Goal: Transaction & Acquisition: Download file/media

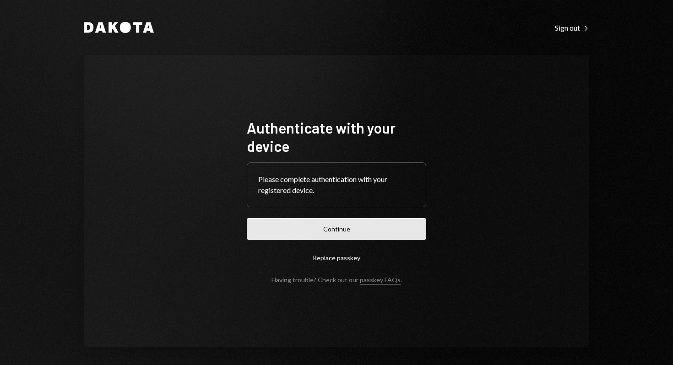
click at [360, 232] on button "Continue" at bounding box center [336, 229] width 179 height 22
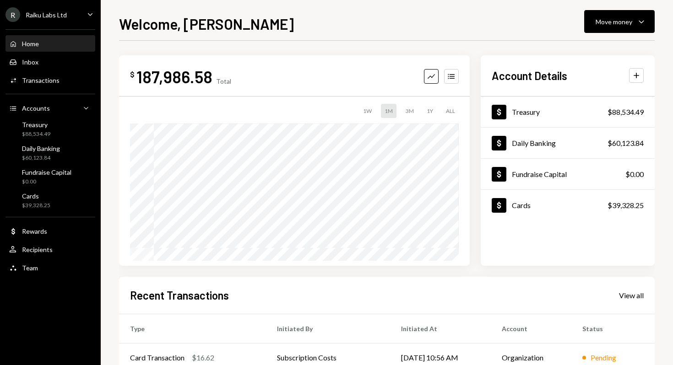
click at [90, 14] on icon "Caret Down" at bounding box center [90, 14] width 10 height 10
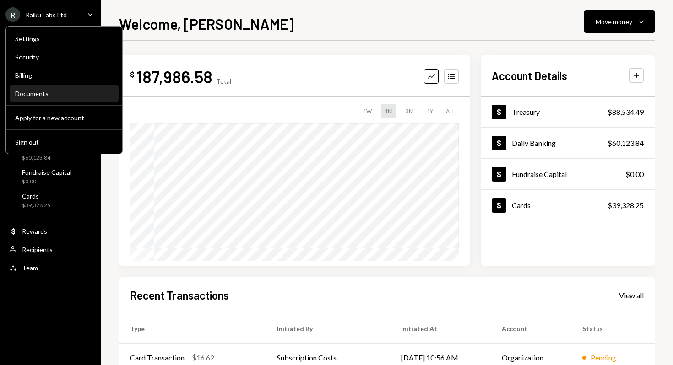
click at [32, 94] on div "Documents" at bounding box center [64, 94] width 98 height 8
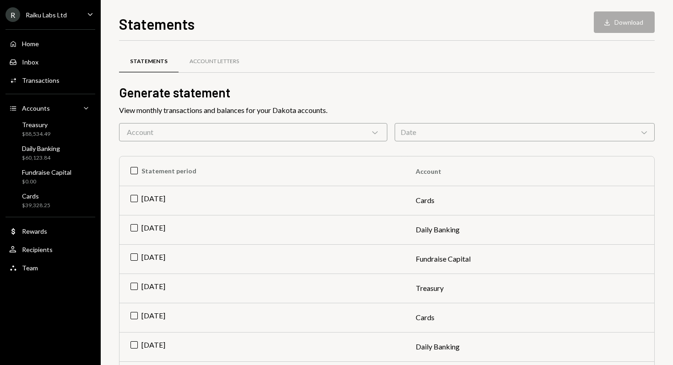
click at [365, 138] on div "Account Chevron Down" at bounding box center [253, 132] width 268 height 18
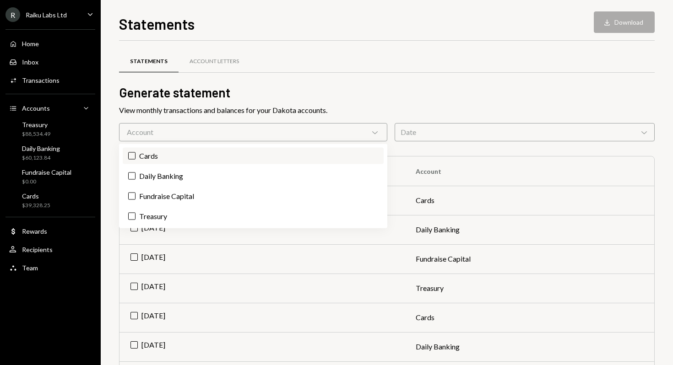
click at [146, 156] on label "Cards" at bounding box center [253, 156] width 261 height 16
click at [135, 156] on button "Cards" at bounding box center [131, 155] width 7 height 7
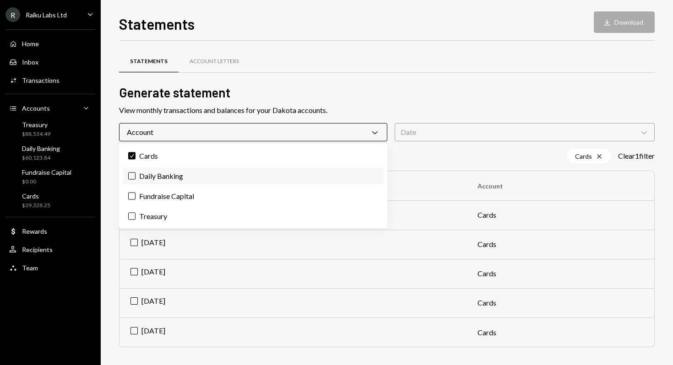
click at [152, 175] on label "Daily Banking" at bounding box center [253, 176] width 261 height 16
click at [135, 175] on button "Daily Banking" at bounding box center [131, 175] width 7 height 7
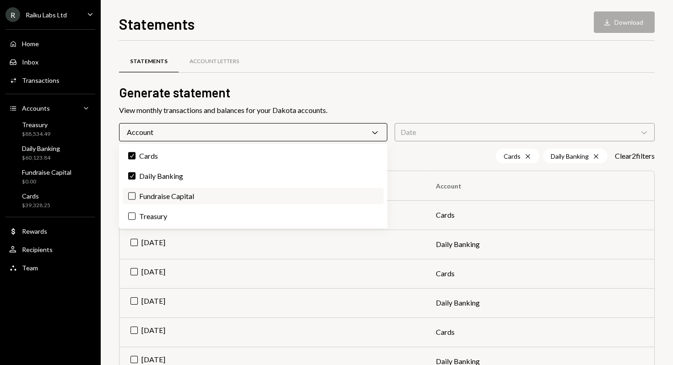
click at [154, 191] on label "Fundraise Capital" at bounding box center [253, 196] width 261 height 16
click at [135, 193] on button "Fundraise Capital" at bounding box center [131, 196] width 7 height 7
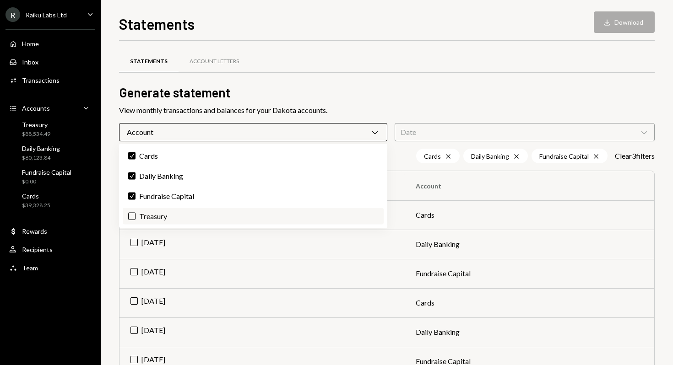
click at [155, 216] on label "Treasury" at bounding box center [253, 216] width 261 height 16
click at [135, 216] on button "Treasury" at bounding box center [131, 216] width 7 height 7
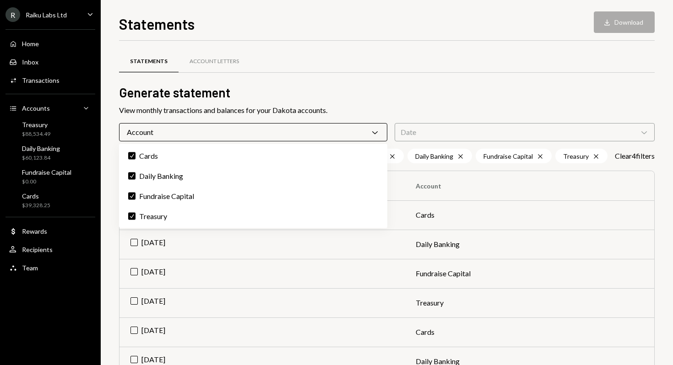
click at [444, 135] on div "Date Chevron Down" at bounding box center [524, 132] width 260 height 18
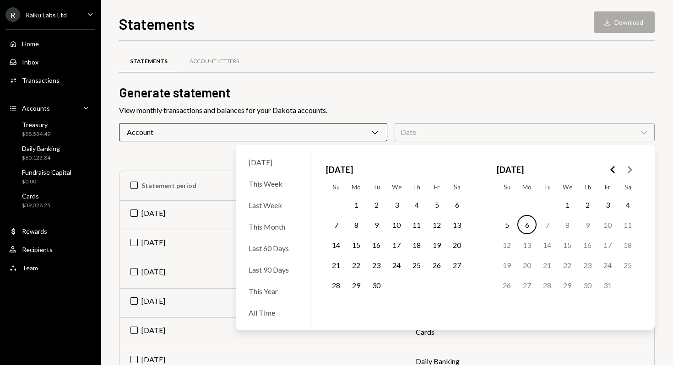
click at [357, 204] on button "1" at bounding box center [355, 204] width 19 height 19
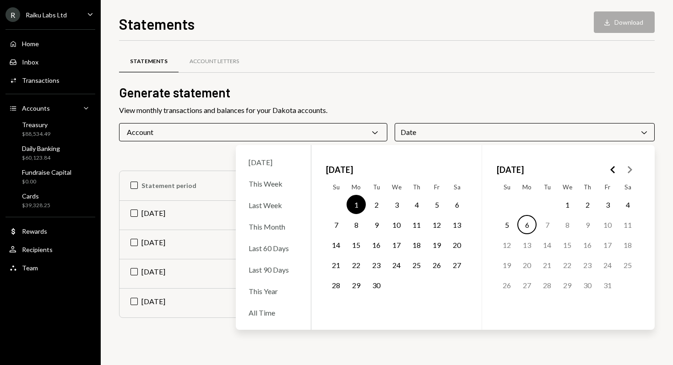
click at [375, 286] on button "30" at bounding box center [375, 284] width 19 height 19
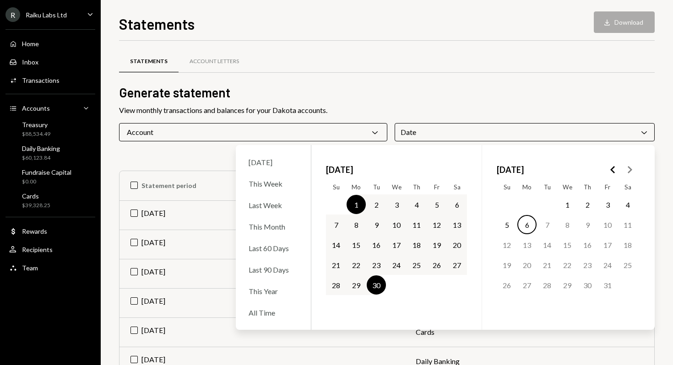
click at [582, 94] on h2 "Generate statement" at bounding box center [386, 93] width 535 height 18
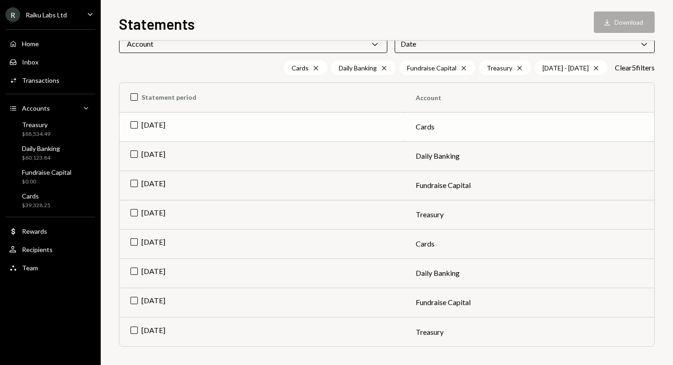
scroll to position [63, 0]
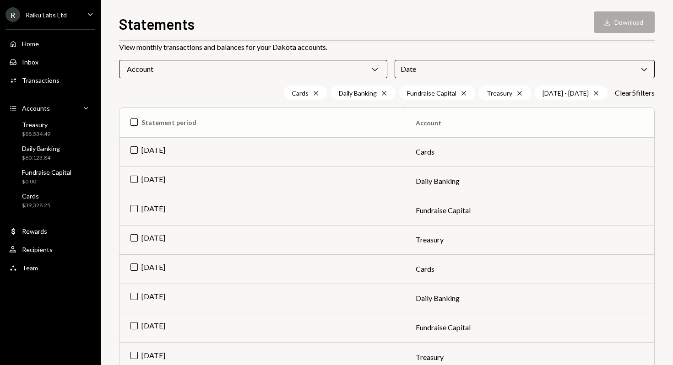
click at [135, 123] on th "Statement period" at bounding box center [261, 122] width 285 height 29
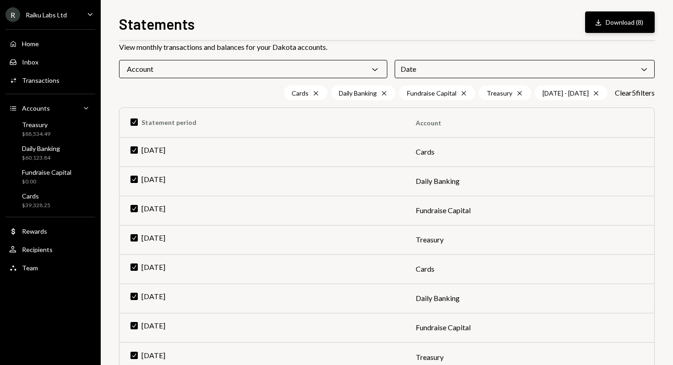
click at [625, 23] on button "Download Download (8)" at bounding box center [620, 22] width 70 height 22
click at [291, 22] on div "Statements Download Download (8)" at bounding box center [386, 23] width 535 height 20
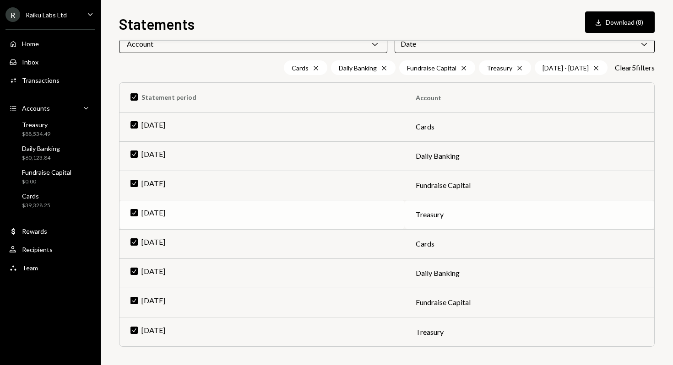
scroll to position [0, 0]
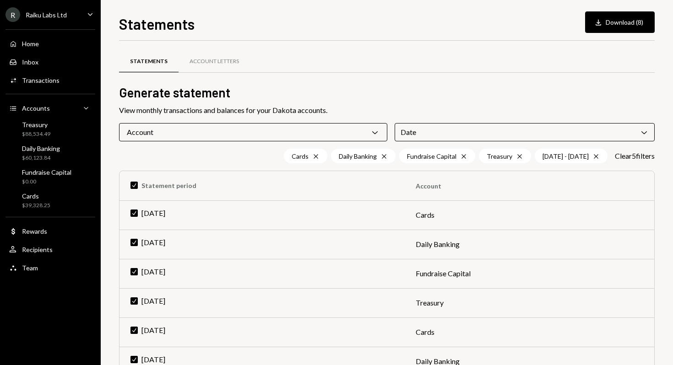
click at [67, 14] on div "R Raiku Labs Ltd Caret Down" at bounding box center [50, 14] width 101 height 15
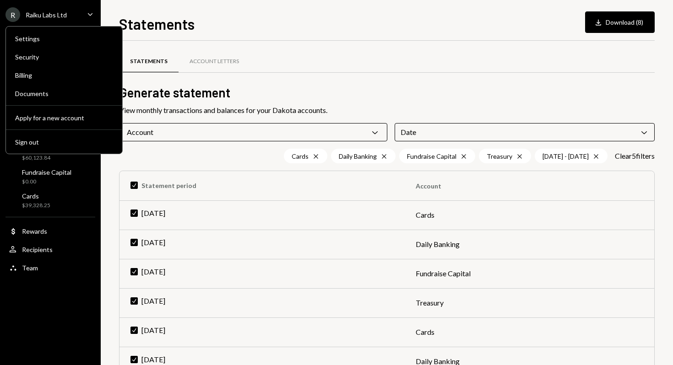
click at [67, 14] on div "R Raiku Labs Ltd Caret Down" at bounding box center [50, 14] width 101 height 15
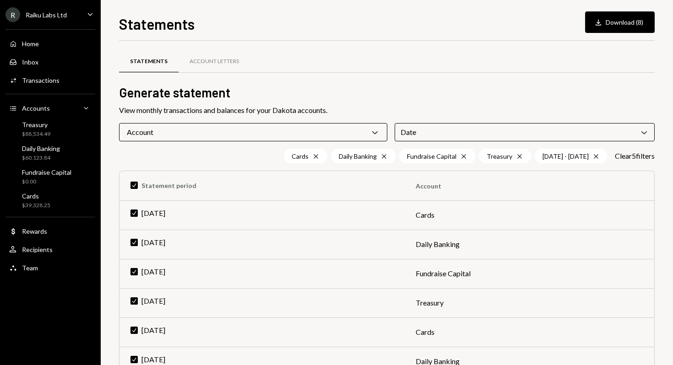
click at [63, 12] on div "Raiku Labs Ltd" at bounding box center [46, 15] width 41 height 8
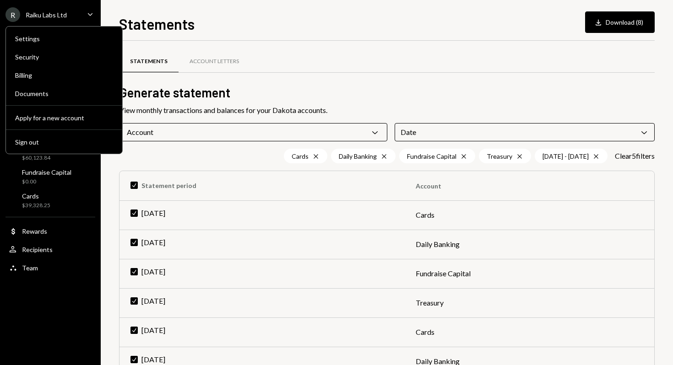
click at [63, 12] on div "Raiku Labs Ltd" at bounding box center [46, 15] width 41 height 8
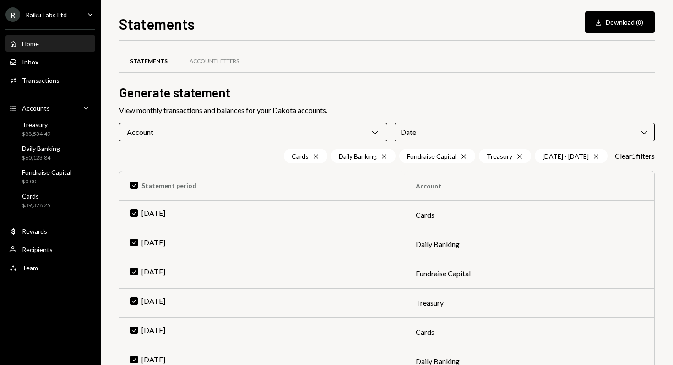
click at [30, 40] on div "Home" at bounding box center [30, 44] width 17 height 8
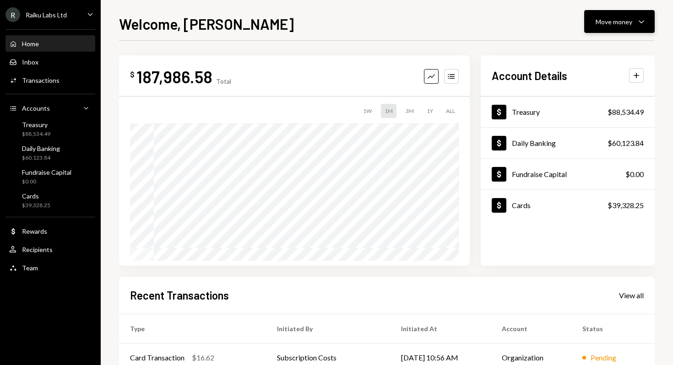
click at [647, 16] on button "Move money Caret Down" at bounding box center [619, 21] width 70 height 23
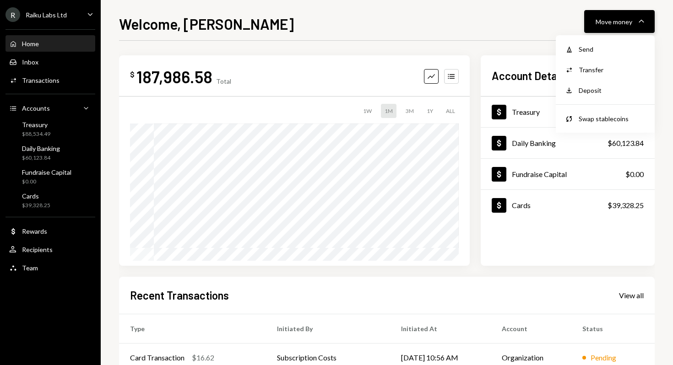
click at [647, 18] on button "Move money Caret Down" at bounding box center [619, 21] width 70 height 23
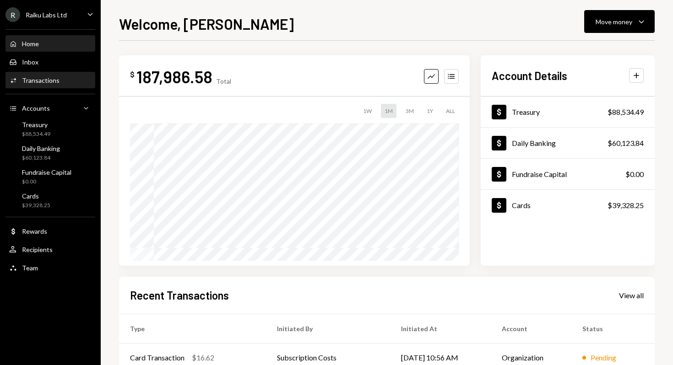
click at [42, 83] on div "Transactions" at bounding box center [41, 80] width 38 height 8
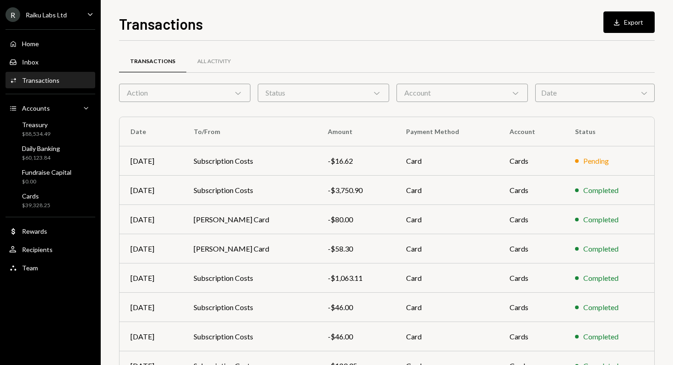
click at [191, 94] on div "Action Chevron Down" at bounding box center [184, 93] width 131 height 18
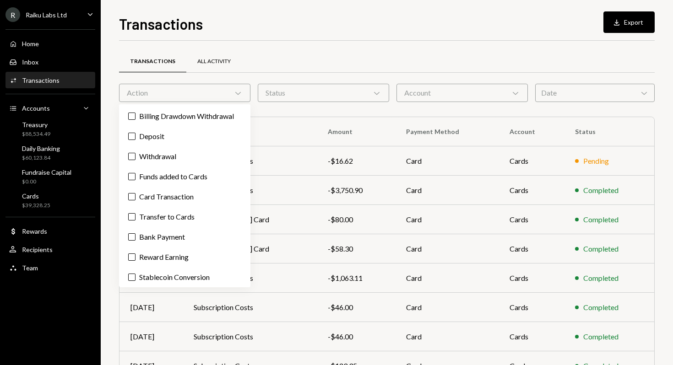
click at [213, 59] on div "All Activity" at bounding box center [213, 62] width 33 height 8
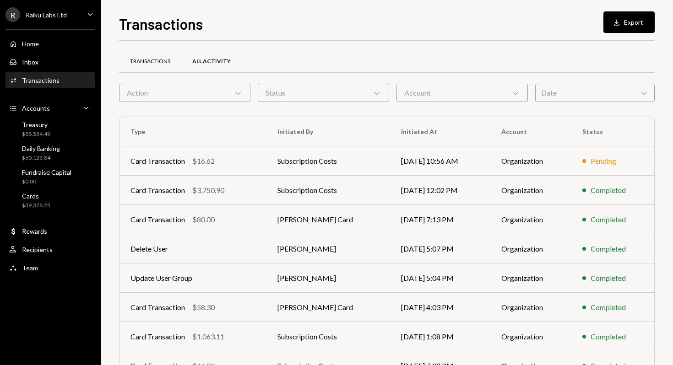
click at [146, 60] on div "Transactions" at bounding box center [150, 62] width 40 height 8
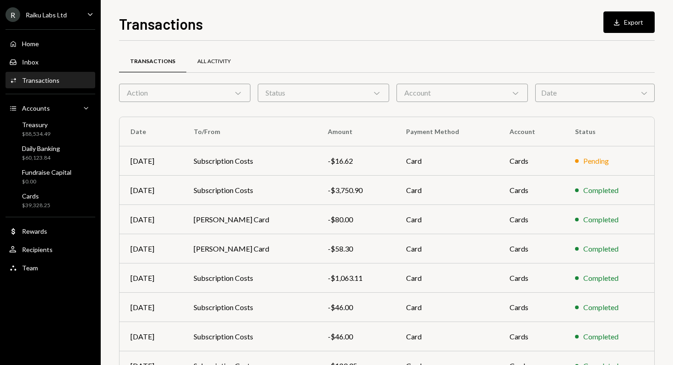
click at [219, 65] on div "All Activity" at bounding box center [213, 62] width 55 height 22
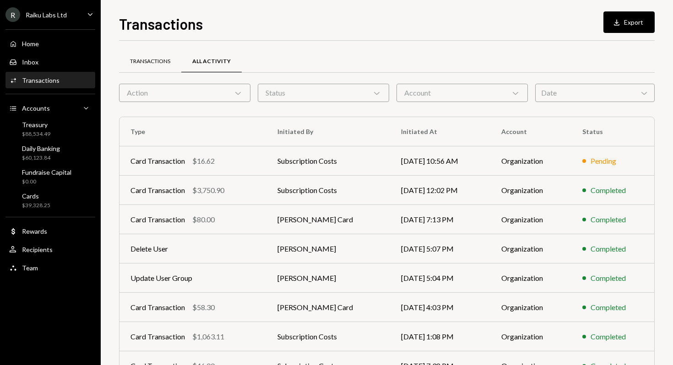
click at [134, 58] on div "Transactions" at bounding box center [150, 62] width 40 height 8
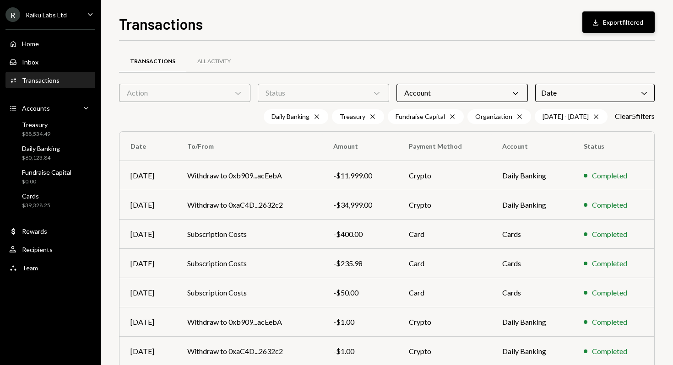
click at [623, 24] on button "Download Export filtered" at bounding box center [618, 22] width 72 height 22
click at [342, 22] on div "Transactions Download Export filtered" at bounding box center [386, 23] width 535 height 20
click at [55, 16] on div "Raiku Labs Ltd" at bounding box center [46, 15] width 41 height 8
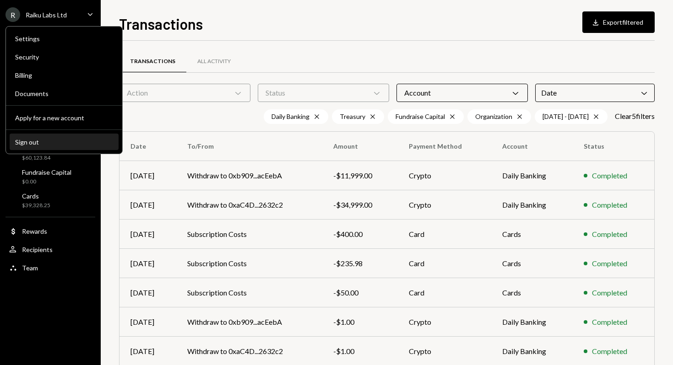
click at [24, 143] on div "Sign out" at bounding box center [64, 142] width 98 height 8
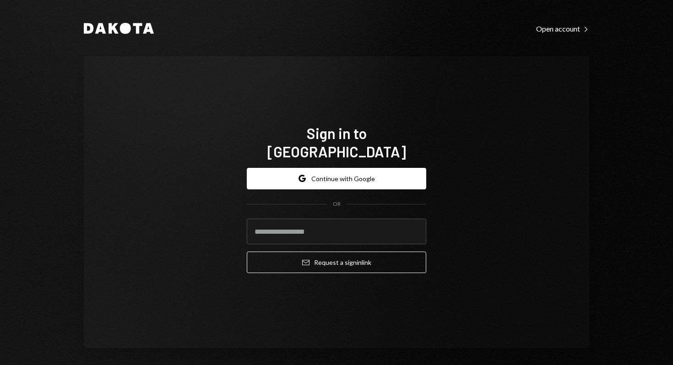
type input "**********"
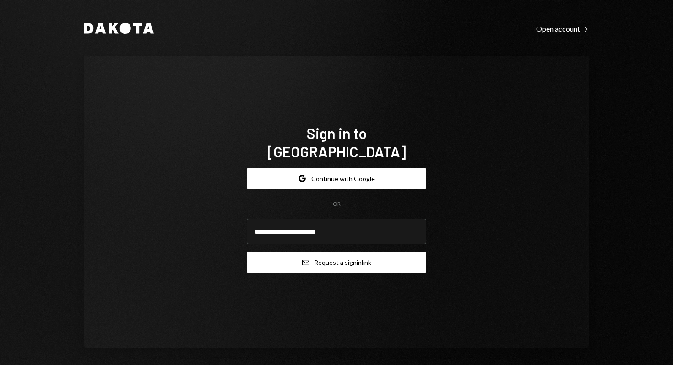
click at [354, 254] on button "Email Request a sign in link" at bounding box center [336, 263] width 179 height 22
